Goal: Transaction & Acquisition: Purchase product/service

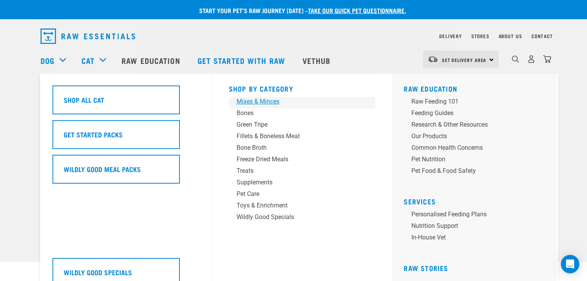
click at [257, 102] on div "Mixes & Minces" at bounding box center [296, 101] width 120 height 9
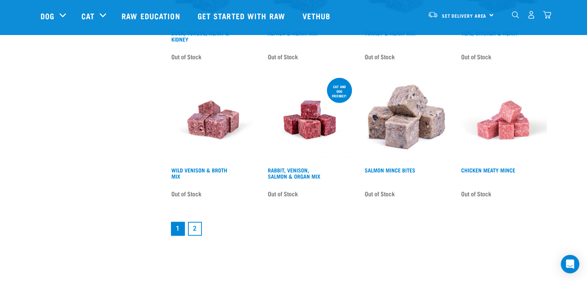
scroll to position [1041, 0]
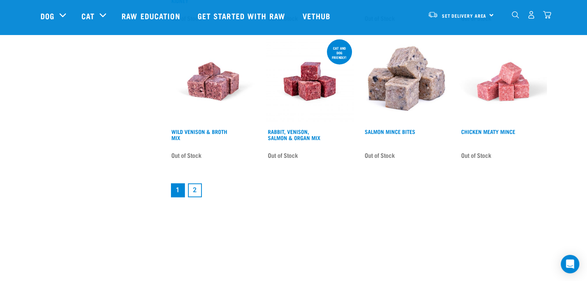
click at [191, 190] on link "2" at bounding box center [195, 191] width 14 height 14
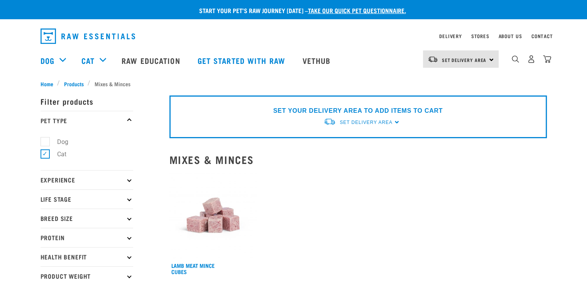
scroll to position [39, 0]
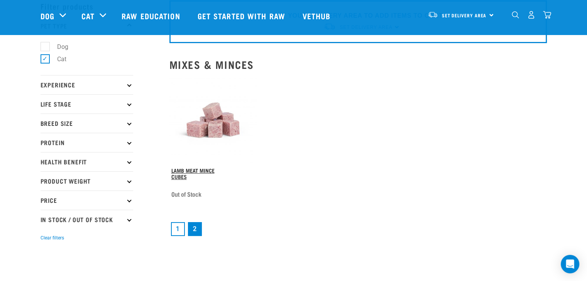
click at [196, 171] on link "Lamb Meat Mince Cubes" at bounding box center [192, 173] width 43 height 9
